Goal: Task Accomplishment & Management: Manage account settings

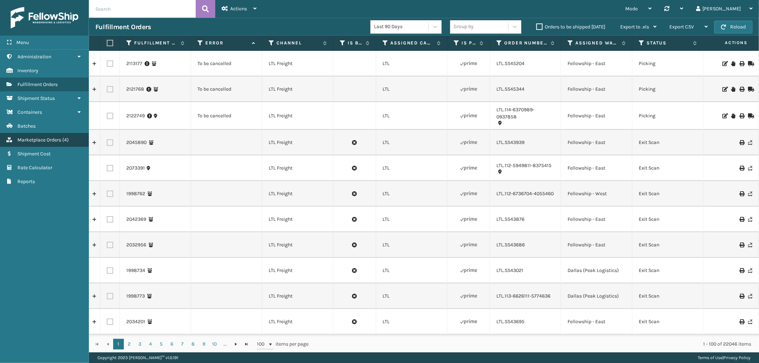
click at [58, 137] on span "Marketplace Orders" at bounding box center [39, 140] width 44 height 6
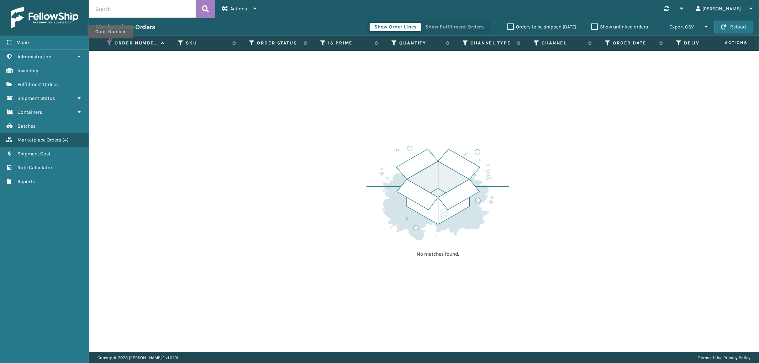
click at [110, 43] on icon at bounding box center [110, 43] width 6 height 6
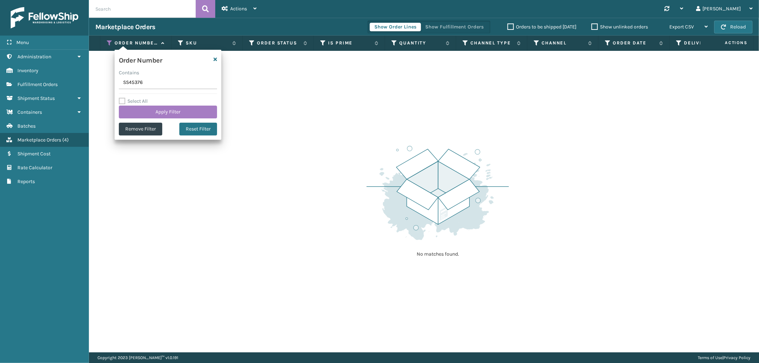
click at [128, 82] on input "SS45376" at bounding box center [168, 83] width 98 height 13
type input "SS45401"
click at [136, 107] on button "Apply Filter" at bounding box center [168, 112] width 98 height 13
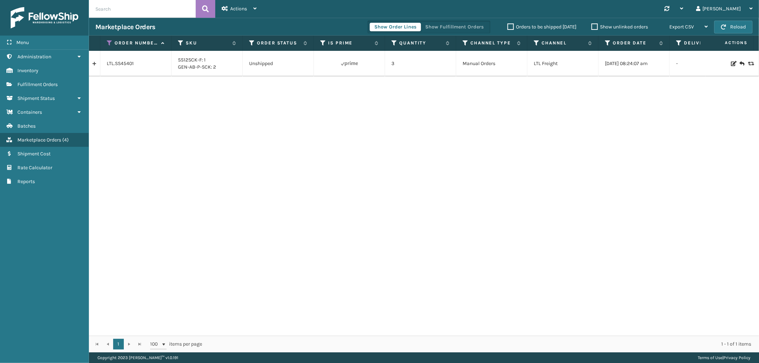
click at [88, 64] on div "Menu Administration Inventory Fulfillment Orders Shipment Status Containers Bat…" at bounding box center [44, 181] width 89 height 363
click at [97, 65] on link at bounding box center [94, 63] width 11 height 11
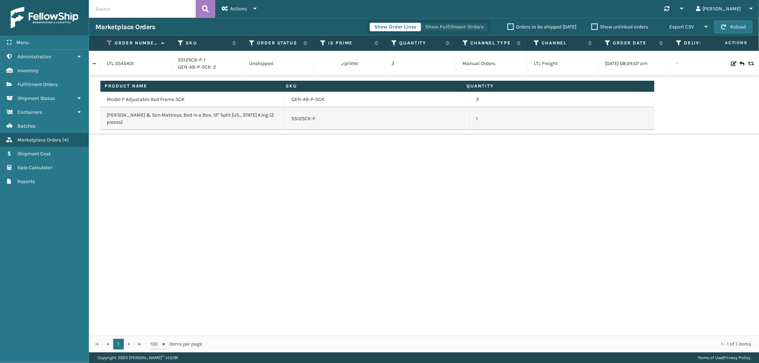
click at [455, 23] on button "Show Fulfillment Orders" at bounding box center [455, 27] width 68 height 9
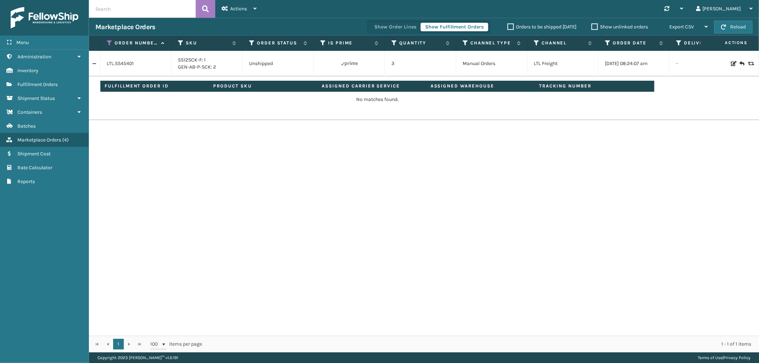
click at [731, 64] on icon at bounding box center [733, 63] width 4 height 5
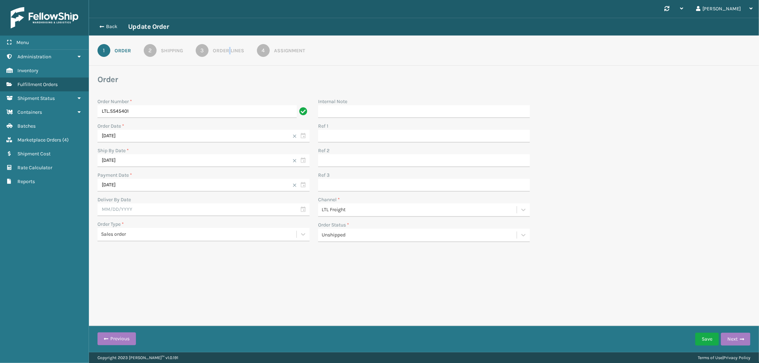
click at [231, 49] on div "Order Lines" at bounding box center [228, 50] width 31 height 7
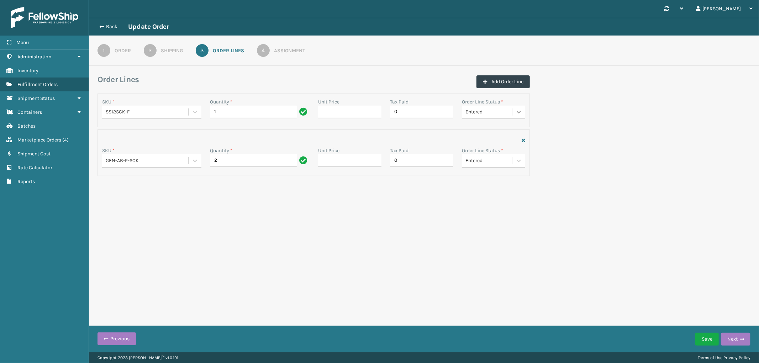
click at [518, 108] on div at bounding box center [519, 112] width 13 height 13
click at [489, 155] on div "Cancelled" at bounding box center [493, 156] width 63 height 13
click at [516, 165] on div at bounding box center [519, 160] width 13 height 13
click at [486, 201] on div "Cancelled" at bounding box center [493, 205] width 63 height 13
click at [705, 343] on button "Save" at bounding box center [706, 339] width 23 height 13
